Goal: Task Accomplishment & Management: Manage account settings

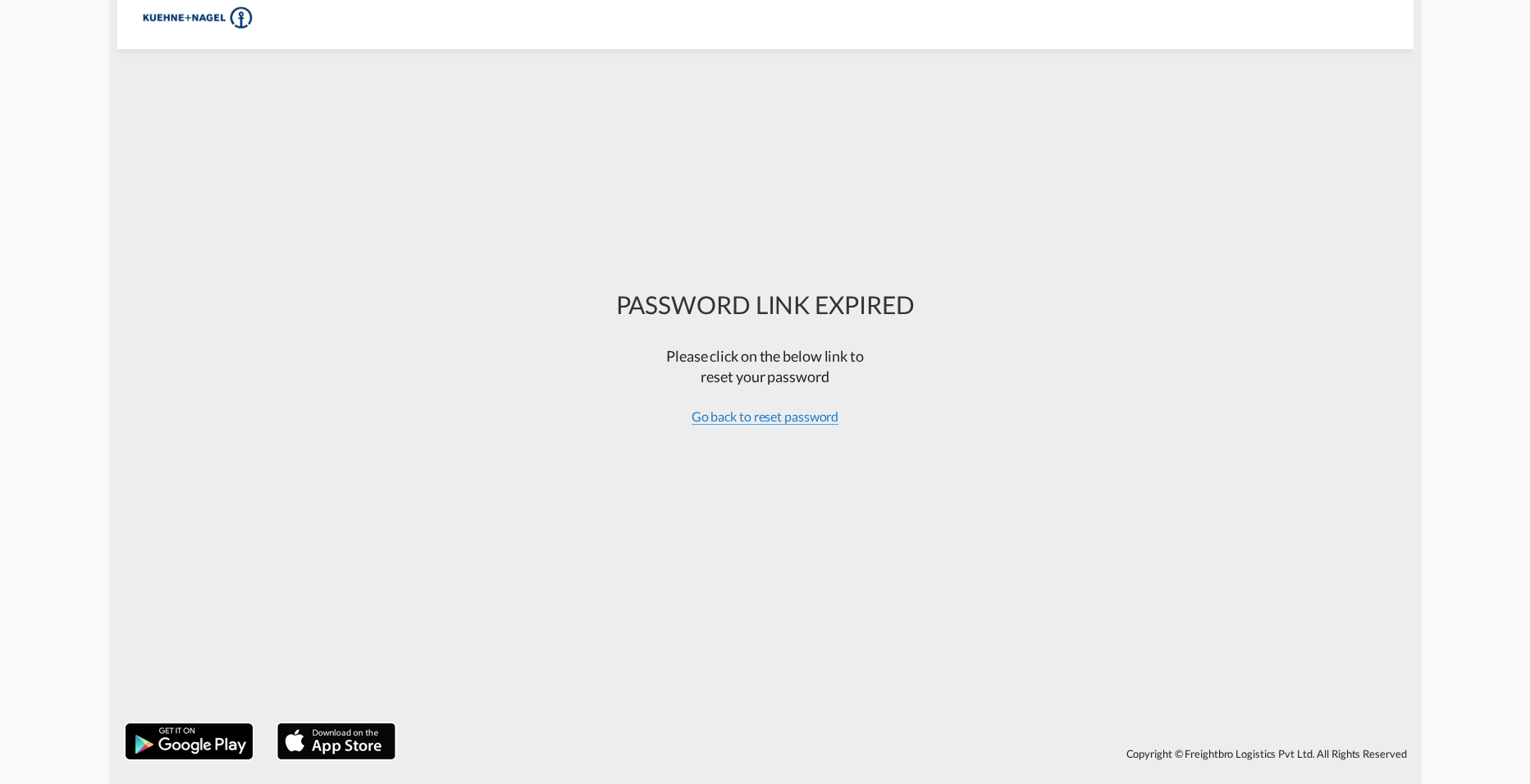
click at [805, 418] on span "Go back to reset password" at bounding box center [765, 416] width 147 height 16
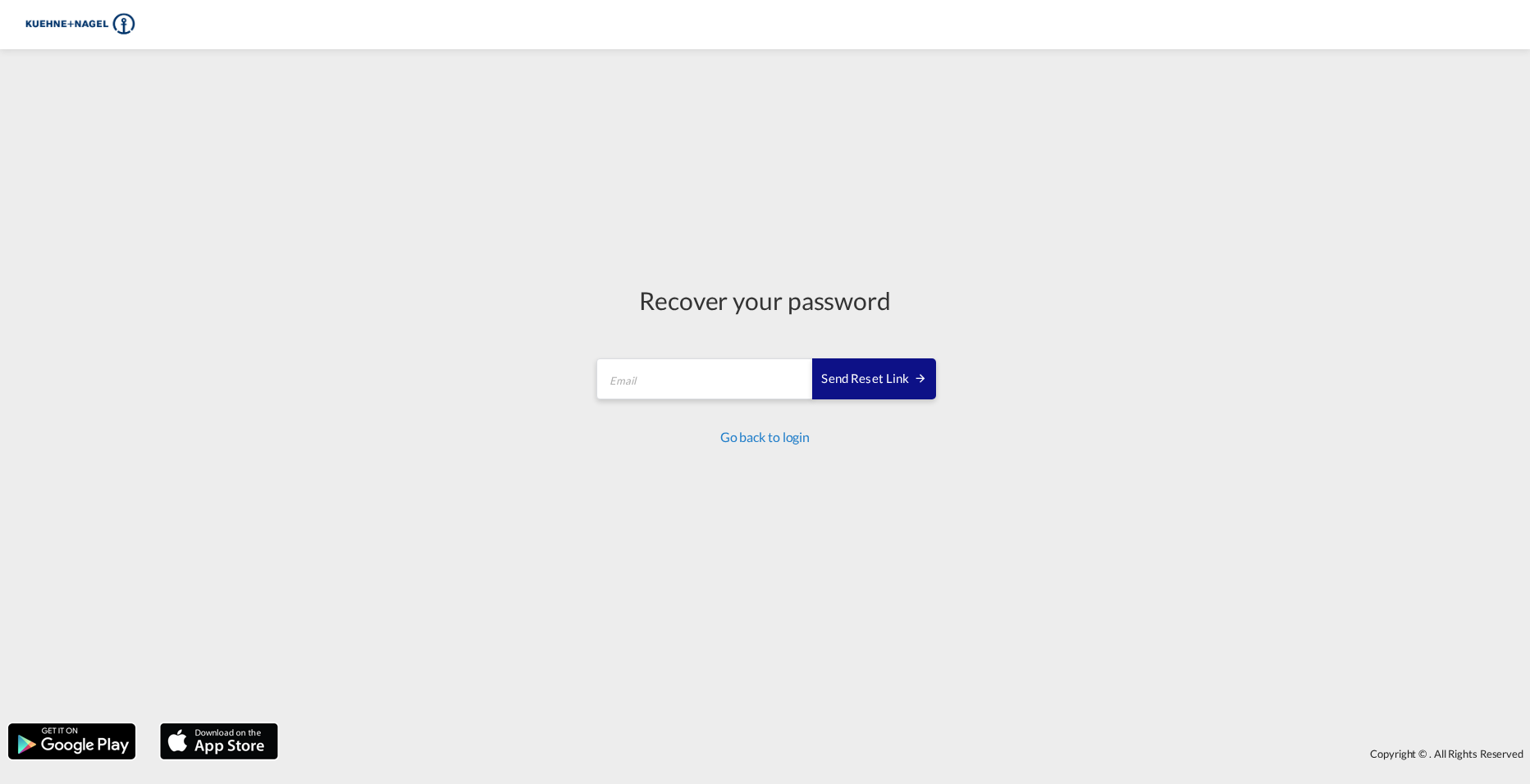
click at [779, 441] on link "Go back to login" at bounding box center [765, 436] width 89 height 15
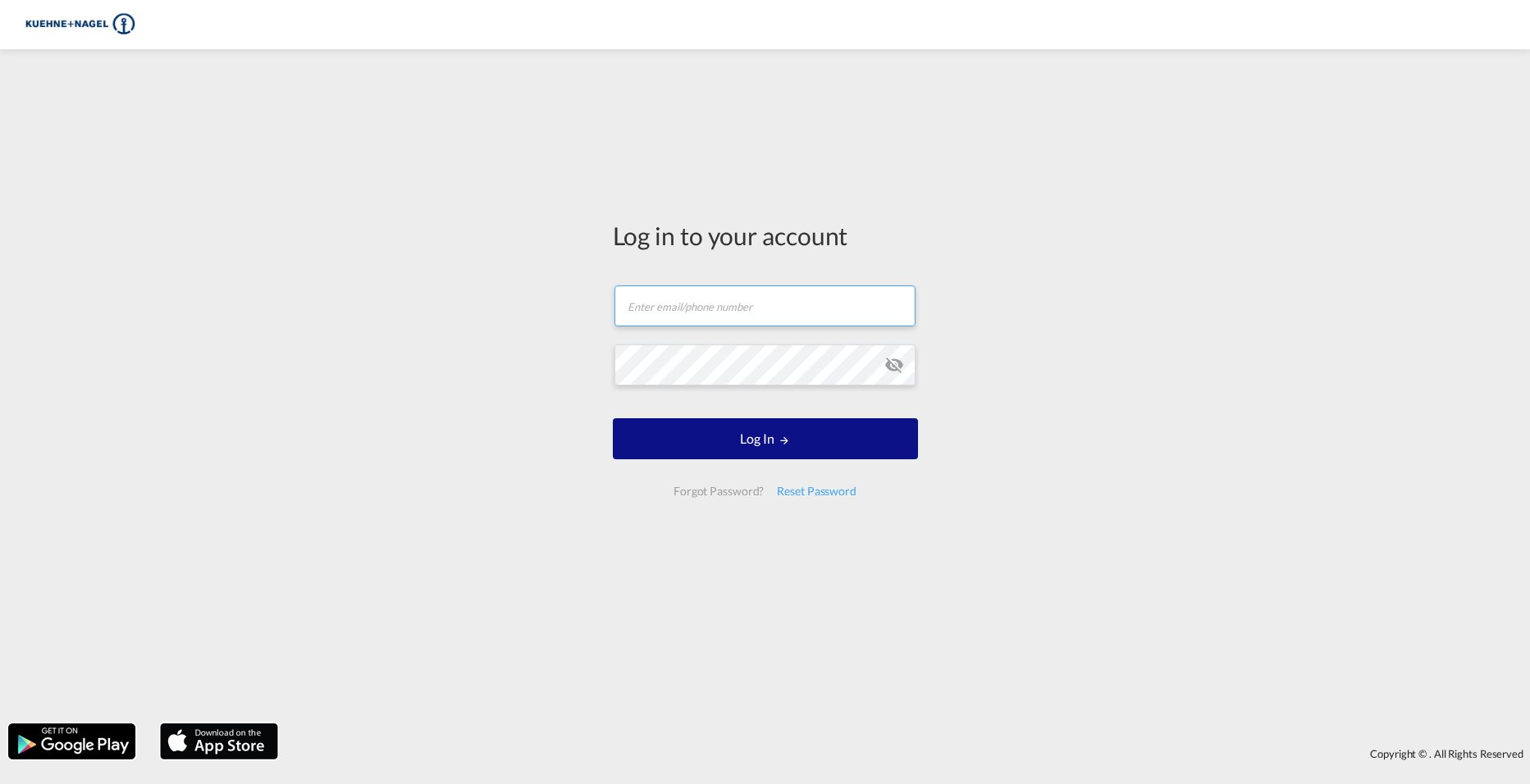
type input "[PERSON_NAME][EMAIL_ADDRESS][PERSON_NAME][PERSON_NAME][DOMAIN_NAME]"
drag, startPoint x: 810, startPoint y: 313, endPoint x: 801, endPoint y: 320, distance: 11.4
click at [810, 313] on input "[PERSON_NAME][EMAIL_ADDRESS][PERSON_NAME][PERSON_NAME][DOMAIN_NAME]" at bounding box center [765, 306] width 301 height 41
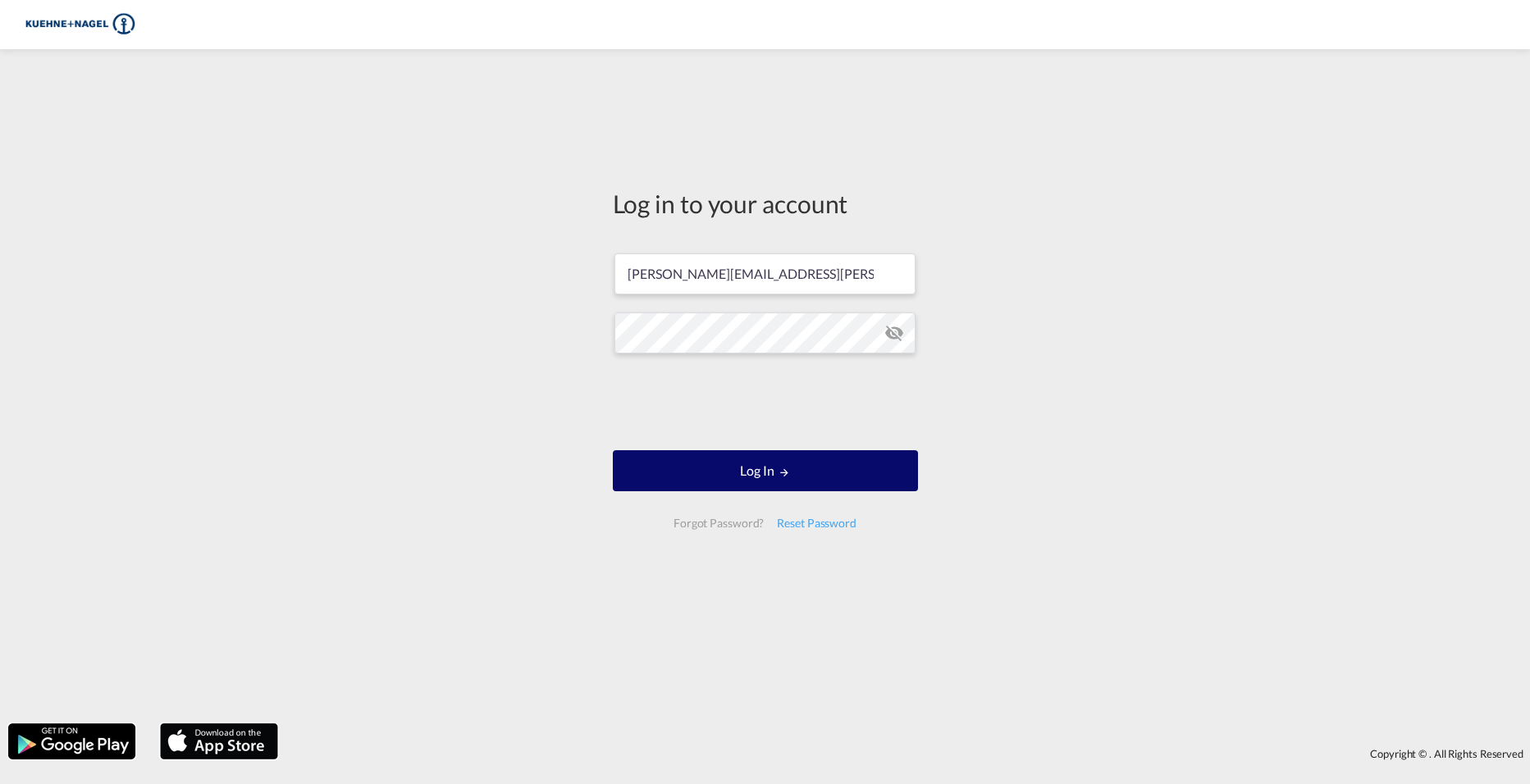
click at [775, 484] on button "Log In" at bounding box center [765, 470] width 305 height 41
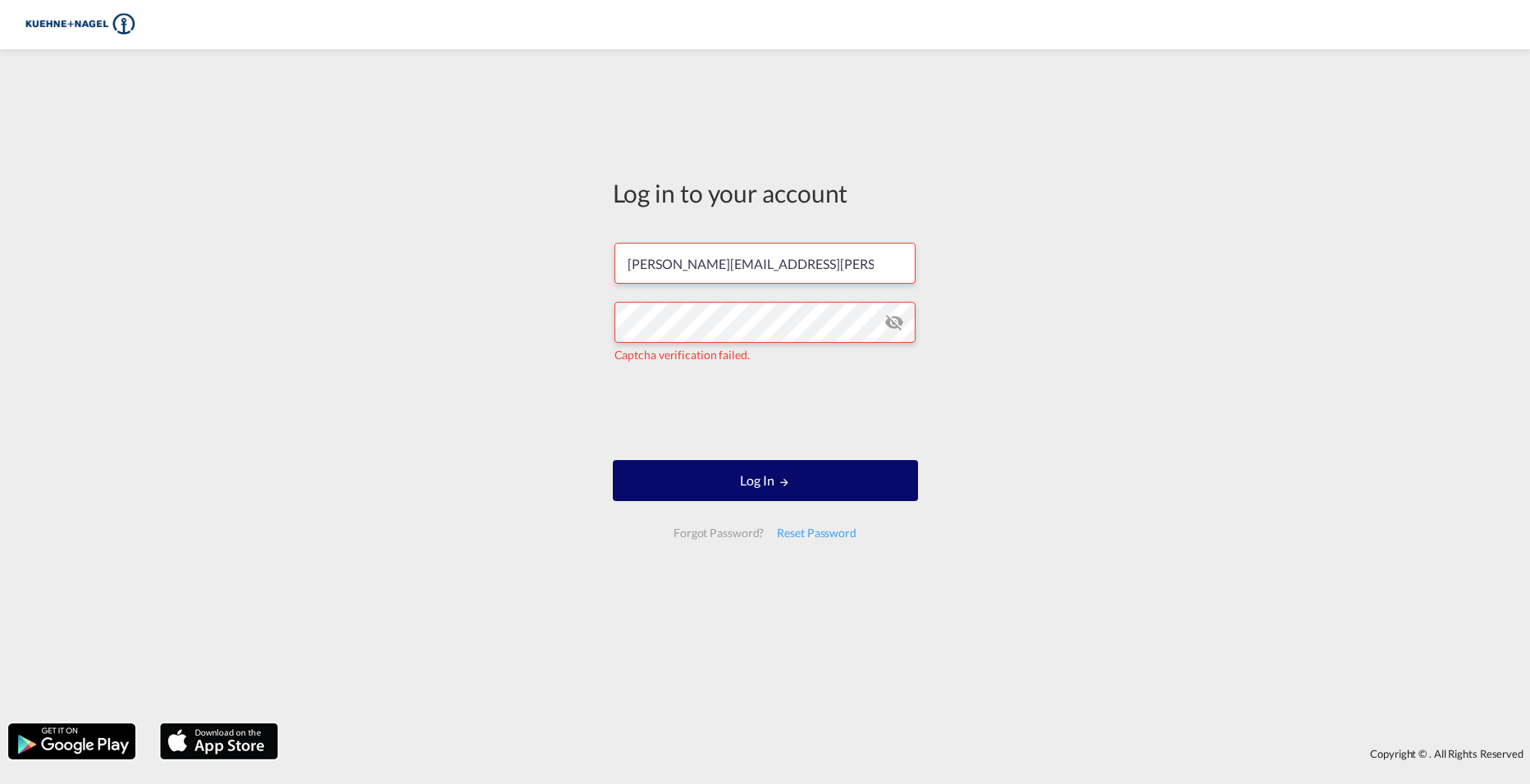
drag, startPoint x: 716, startPoint y: 493, endPoint x: 723, endPoint y: 487, distance: 9.2
click at [718, 492] on button "Log In" at bounding box center [765, 481] width 305 height 41
